Goal: Transaction & Acquisition: Subscribe to service/newsletter

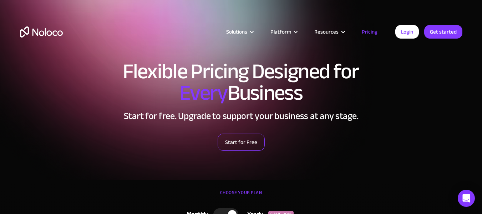
click at [238, 143] on link "Start for Free" at bounding box center [241, 141] width 47 height 17
